Goal: Navigation & Orientation: Find specific page/section

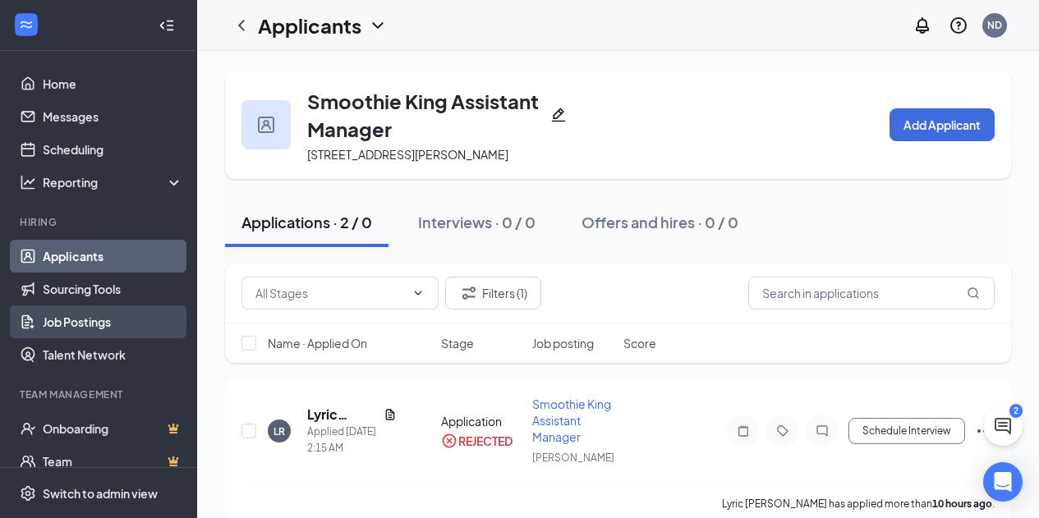
click at [94, 315] on link "Job Postings" at bounding box center [113, 321] width 140 height 33
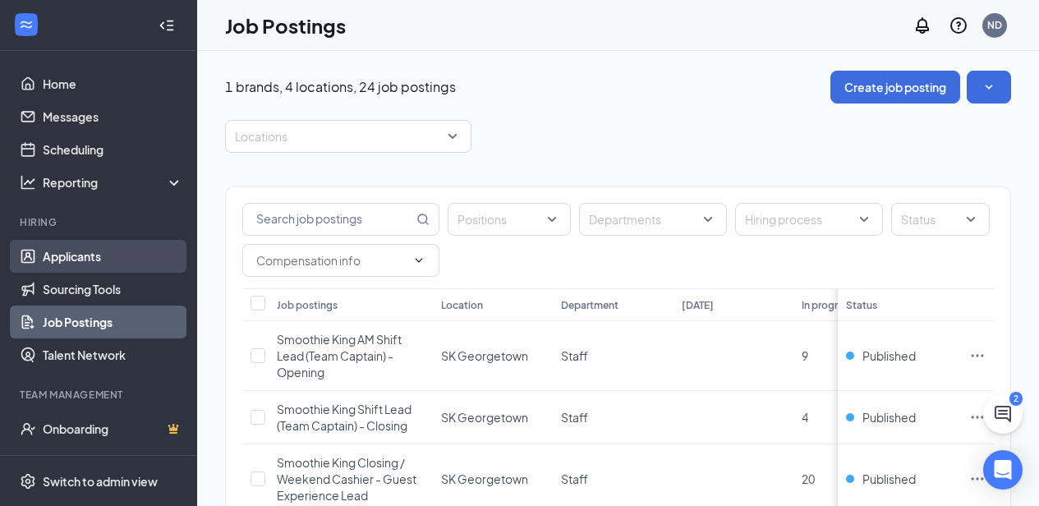
click at [103, 255] on link "Applicants" at bounding box center [113, 256] width 140 height 33
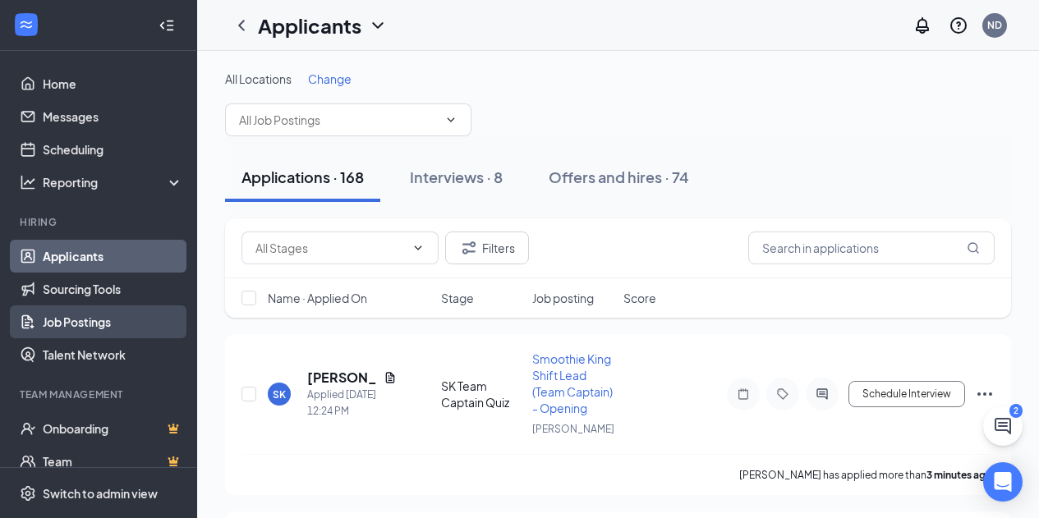
click at [105, 315] on link "Job Postings" at bounding box center [113, 321] width 140 height 33
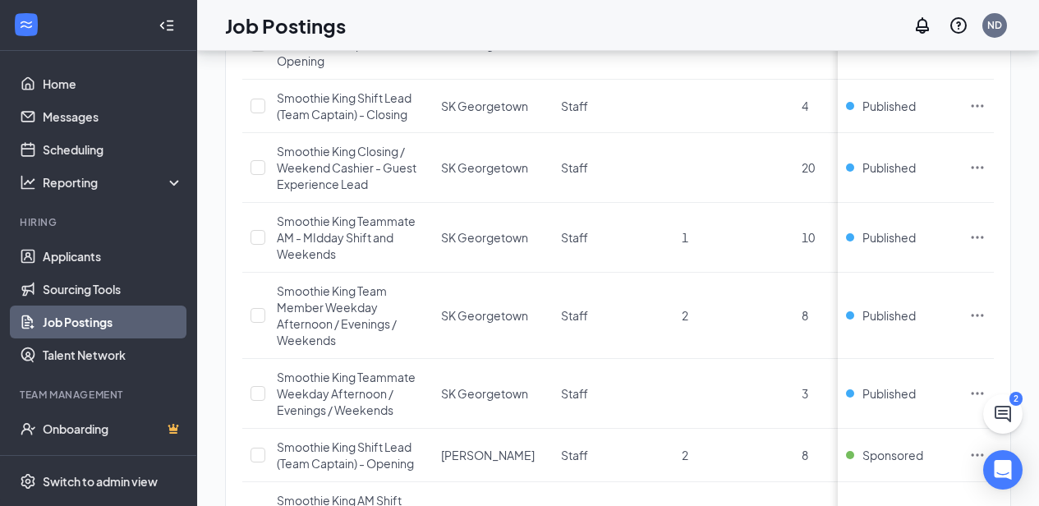
scroll to position [361, 0]
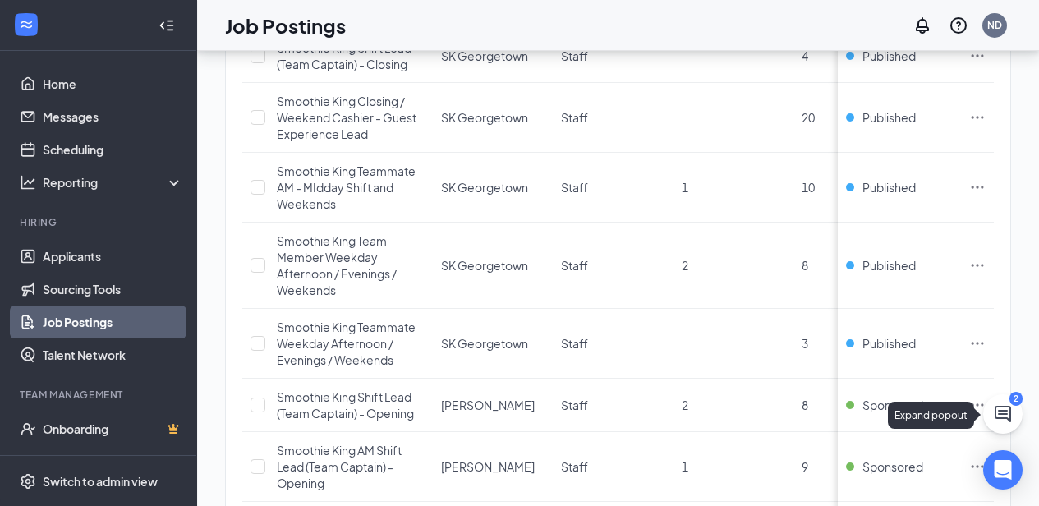
click at [1008, 406] on icon "ChatActive" at bounding box center [1002, 414] width 16 height 16
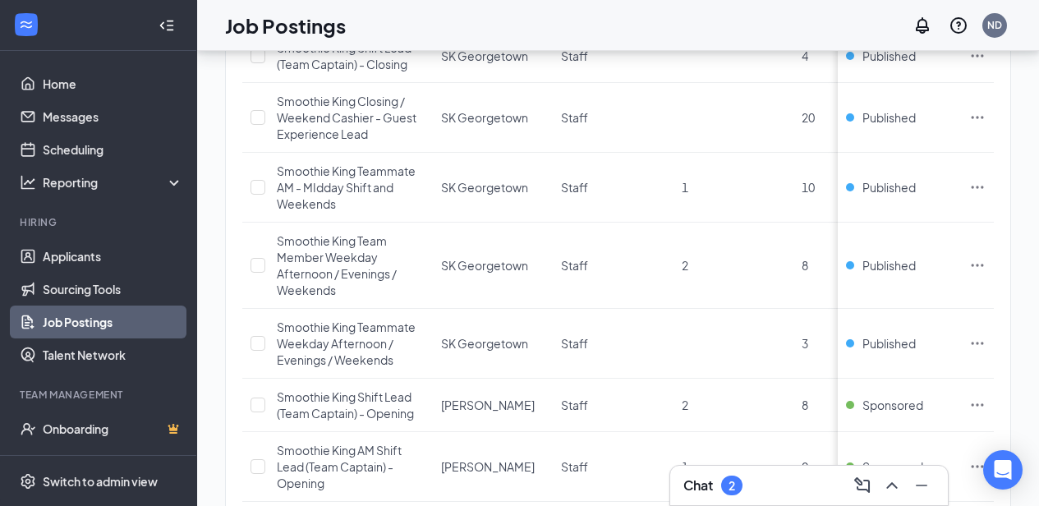
click at [818, 475] on div "Chat 2" at bounding box center [808, 485] width 251 height 26
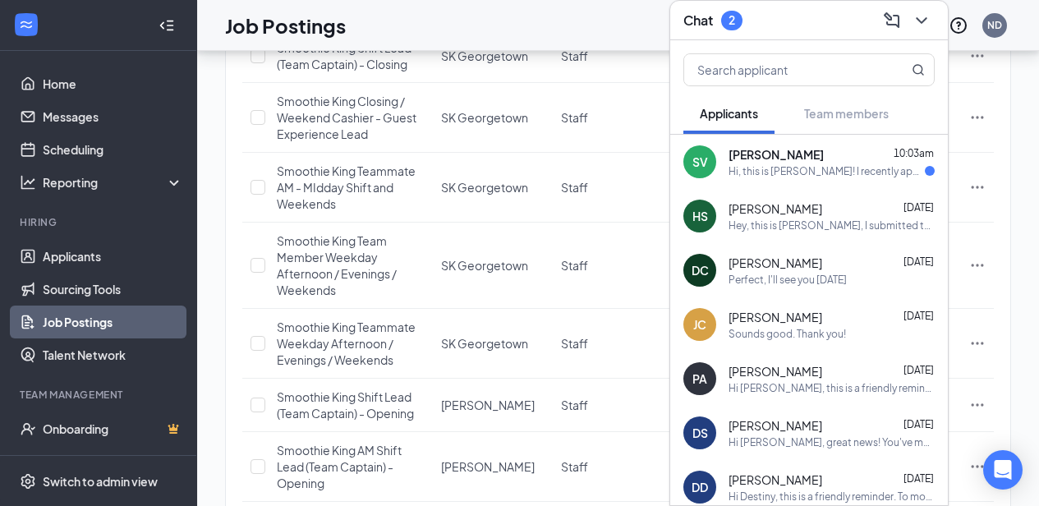
click at [853, 166] on div "SV [PERSON_NAME] 10:03am Hi, this is [PERSON_NAME]! I recently applied for a po…" at bounding box center [809, 162] width 278 height 54
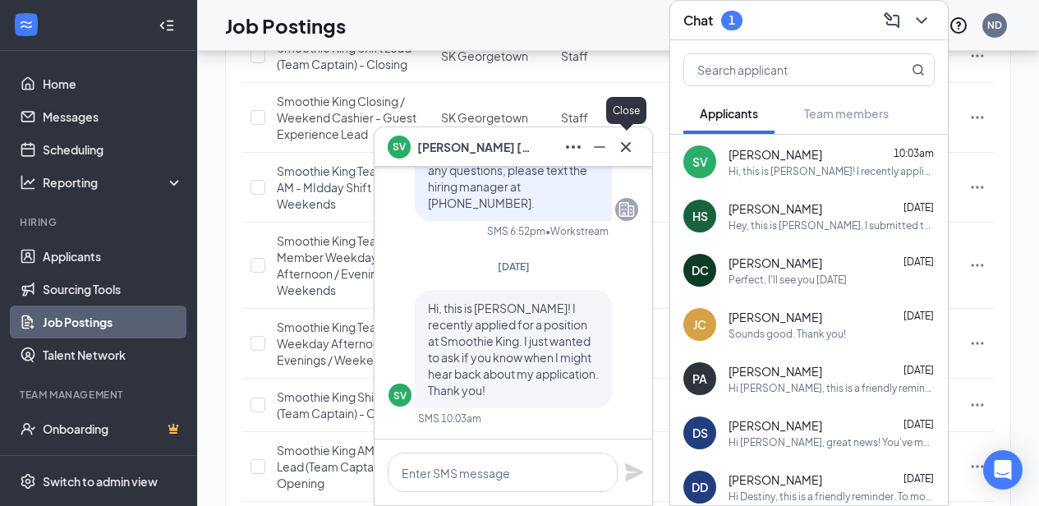
click at [625, 148] on icon "Cross" at bounding box center [626, 146] width 10 height 10
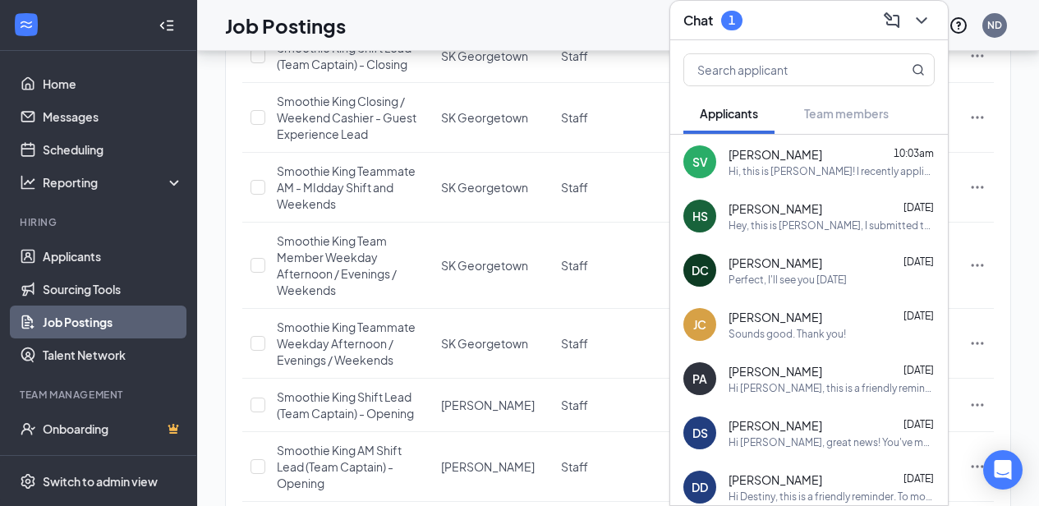
click at [914, 11] on icon "ChevronDown" at bounding box center [921, 21] width 20 height 20
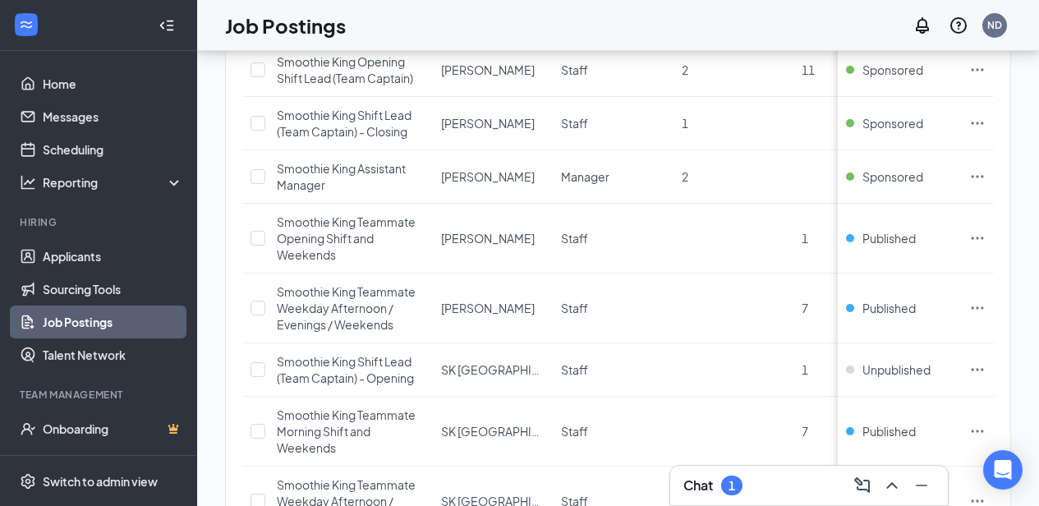
scroll to position [1032, 0]
